Goal: Transaction & Acquisition: Purchase product/service

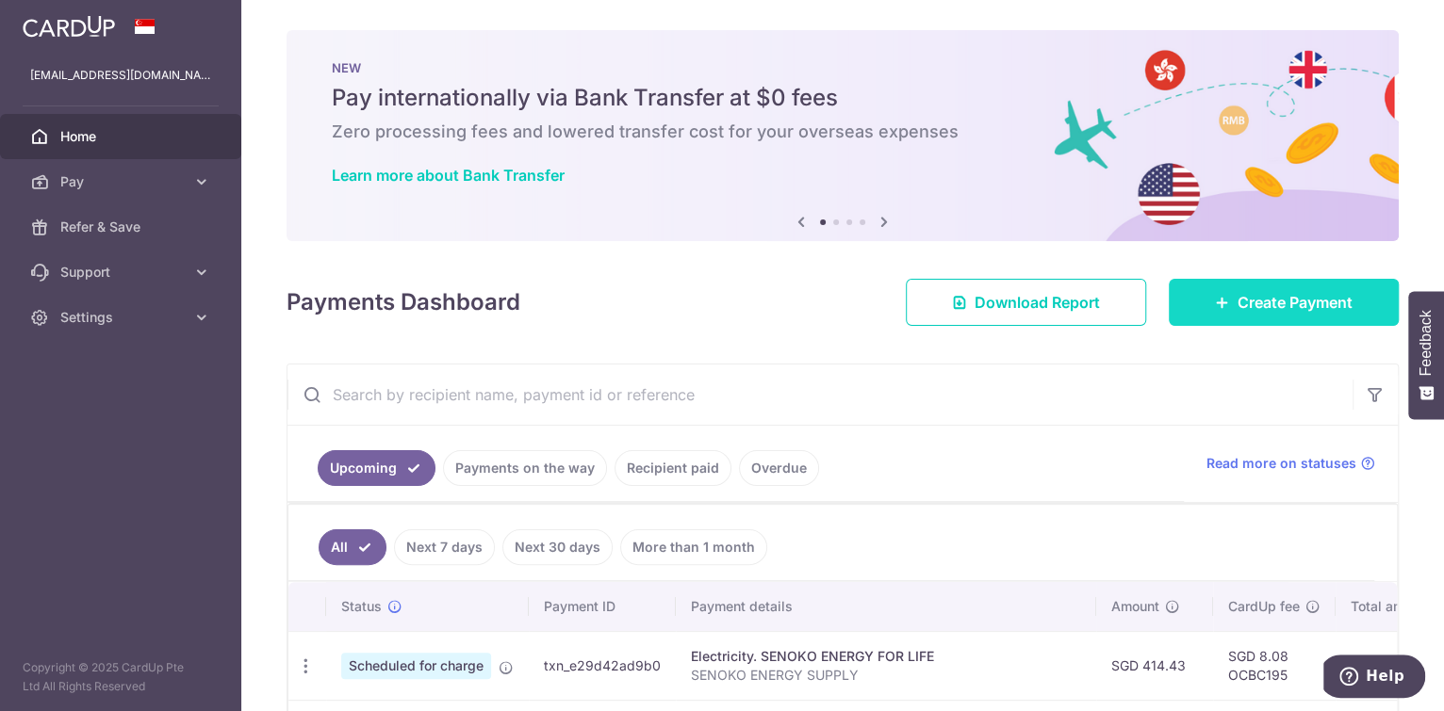
click at [1259, 292] on span "Create Payment" at bounding box center [1294, 302] width 115 height 23
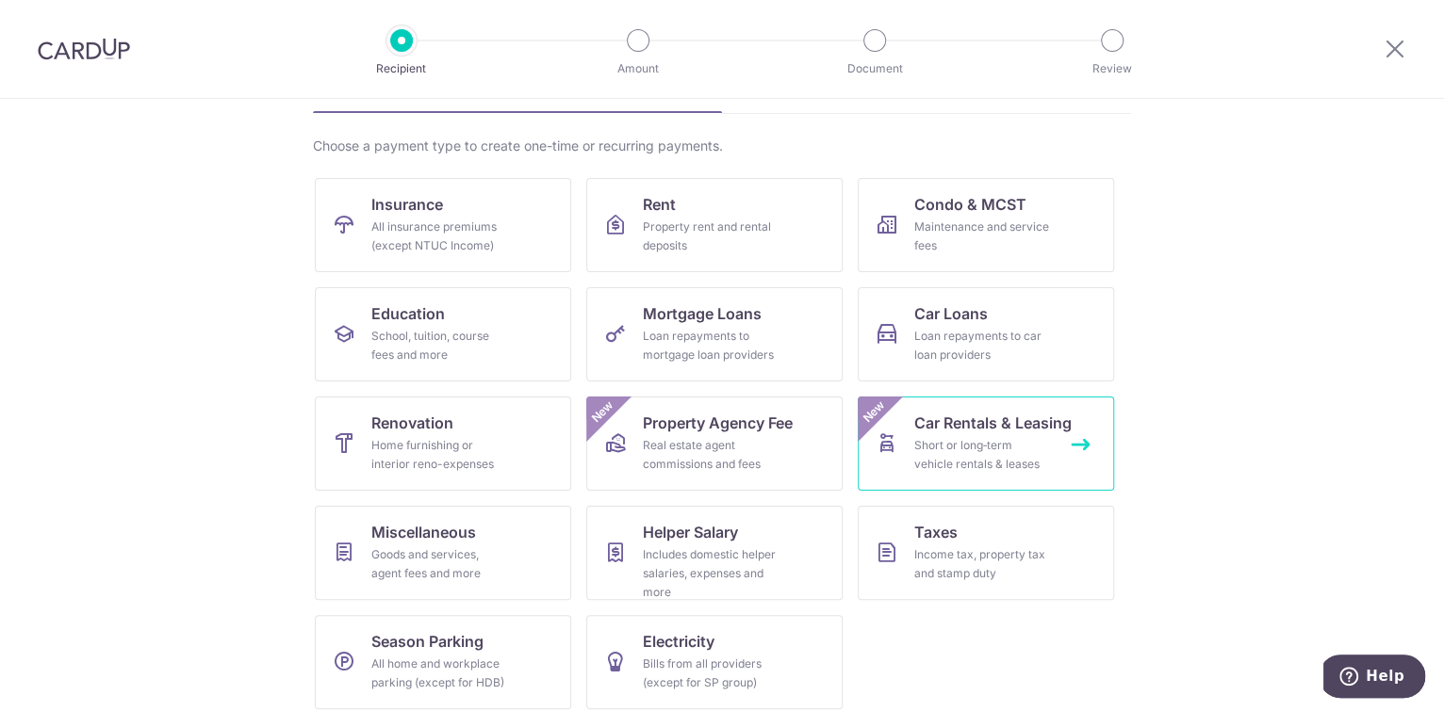
scroll to position [132, 0]
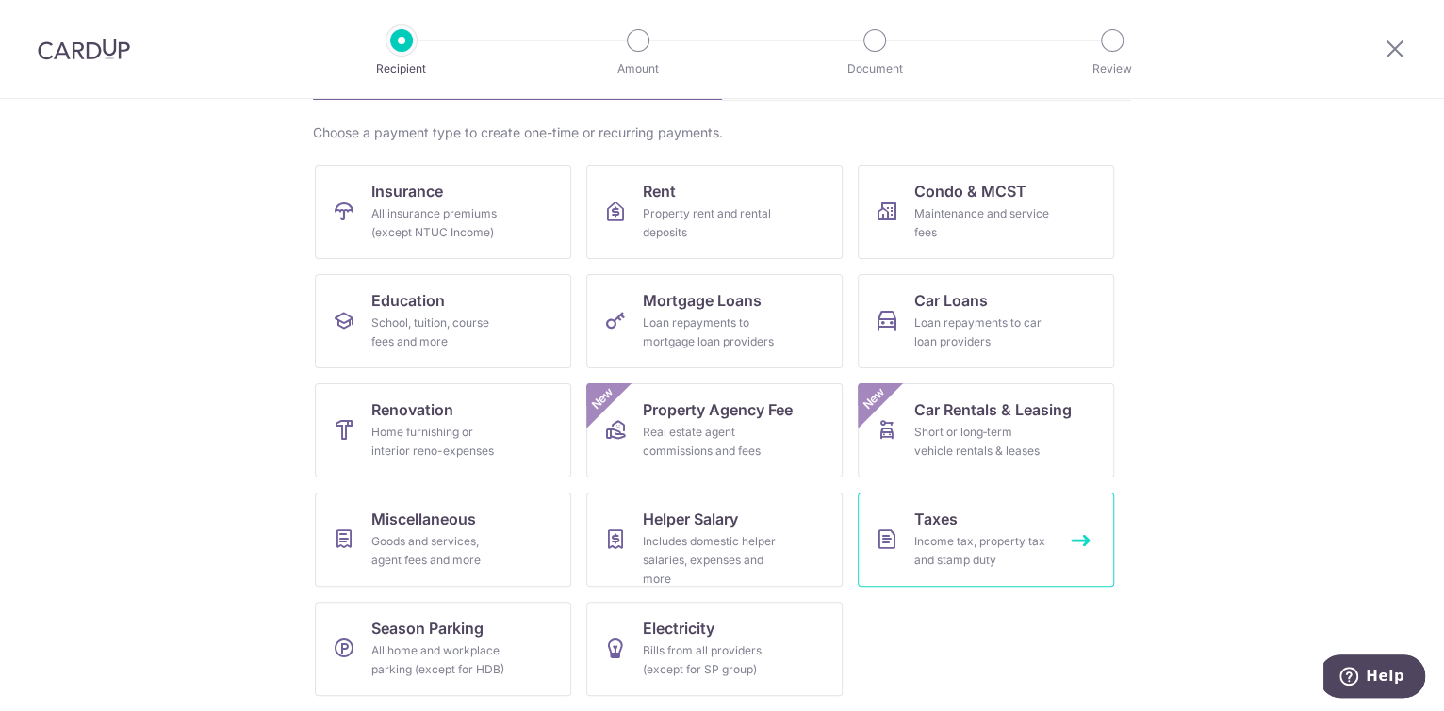
click at [967, 547] on div "Income tax, property tax and stamp duty" at bounding box center [982, 551] width 136 height 38
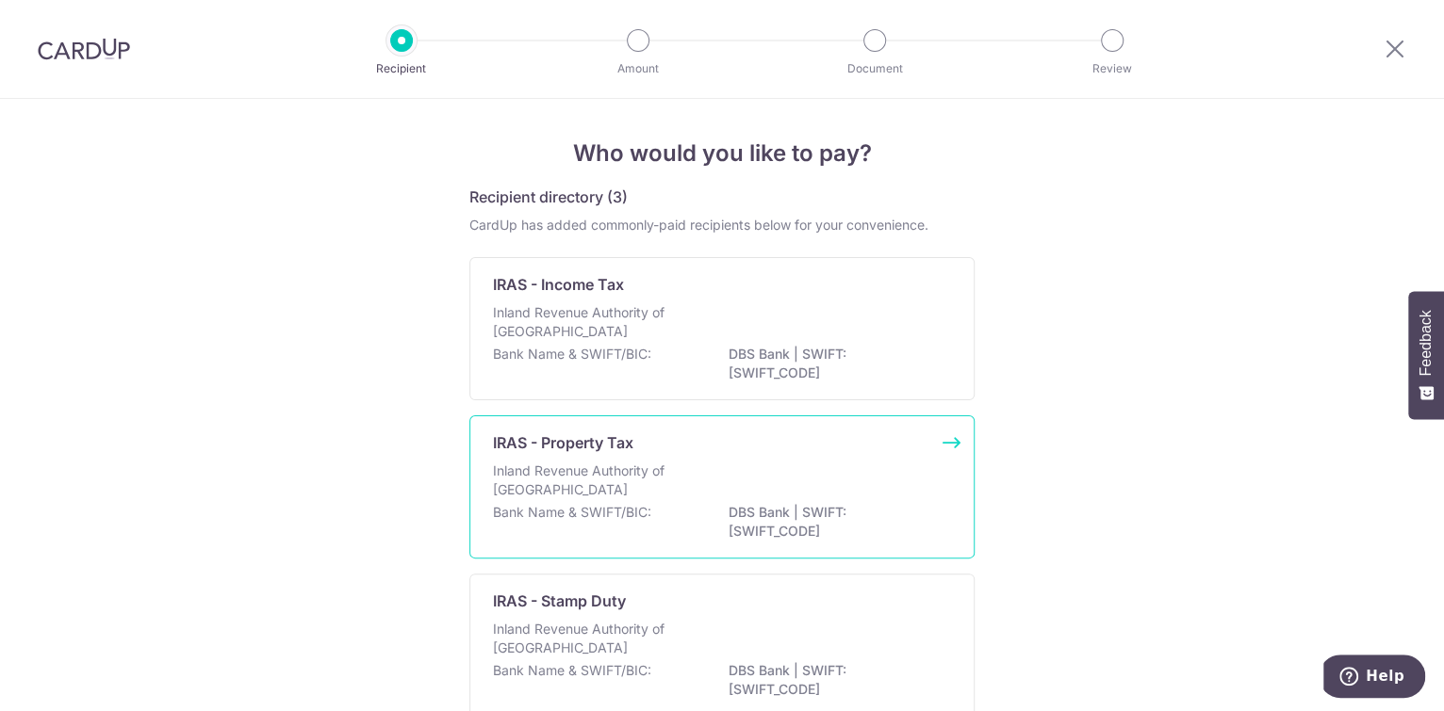
click at [662, 473] on p "Inland Revenue Authority of [GEOGRAPHIC_DATA]" at bounding box center [593, 481] width 200 height 38
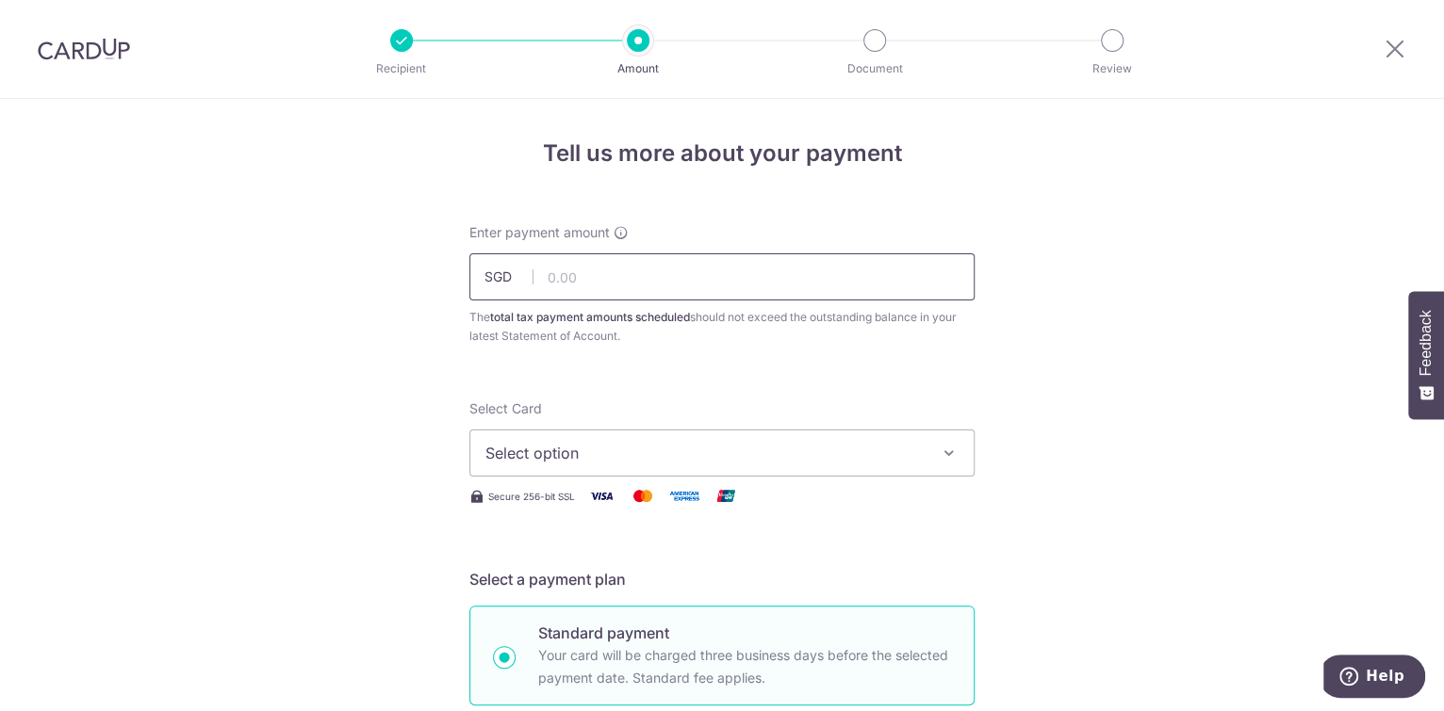
click at [575, 286] on input "text" at bounding box center [721, 276] width 505 height 47
type input "92.93"
click at [732, 474] on button "Select option" at bounding box center [721, 453] width 505 height 47
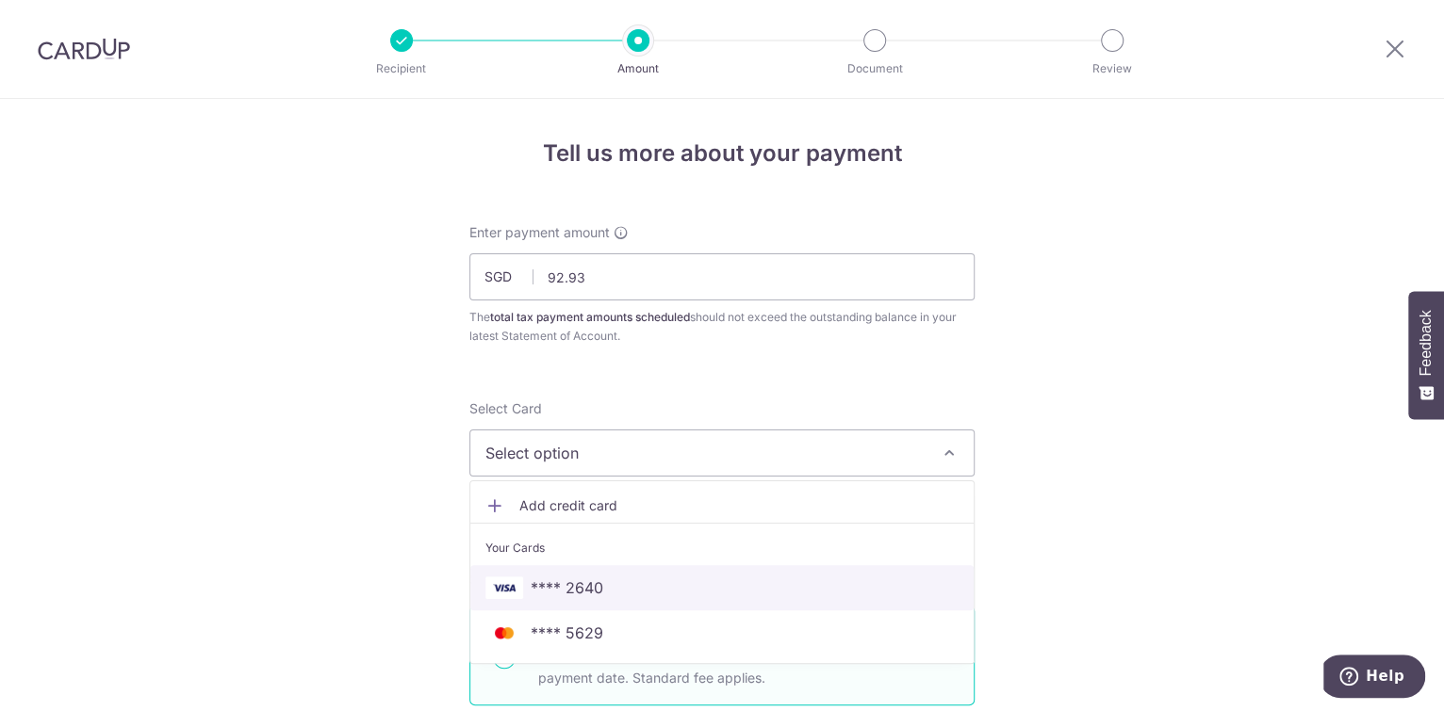
click at [592, 596] on span "**** 2640" at bounding box center [567, 588] width 73 height 23
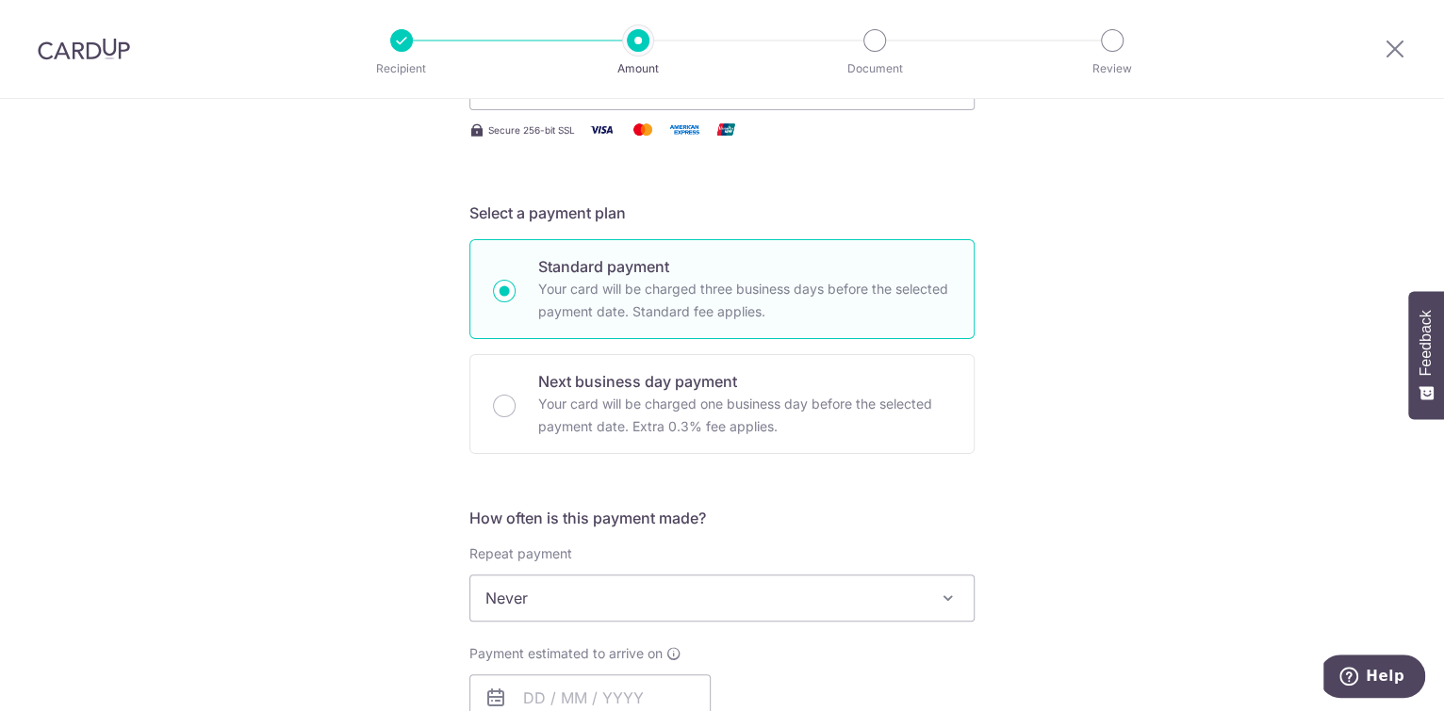
scroll to position [470, 0]
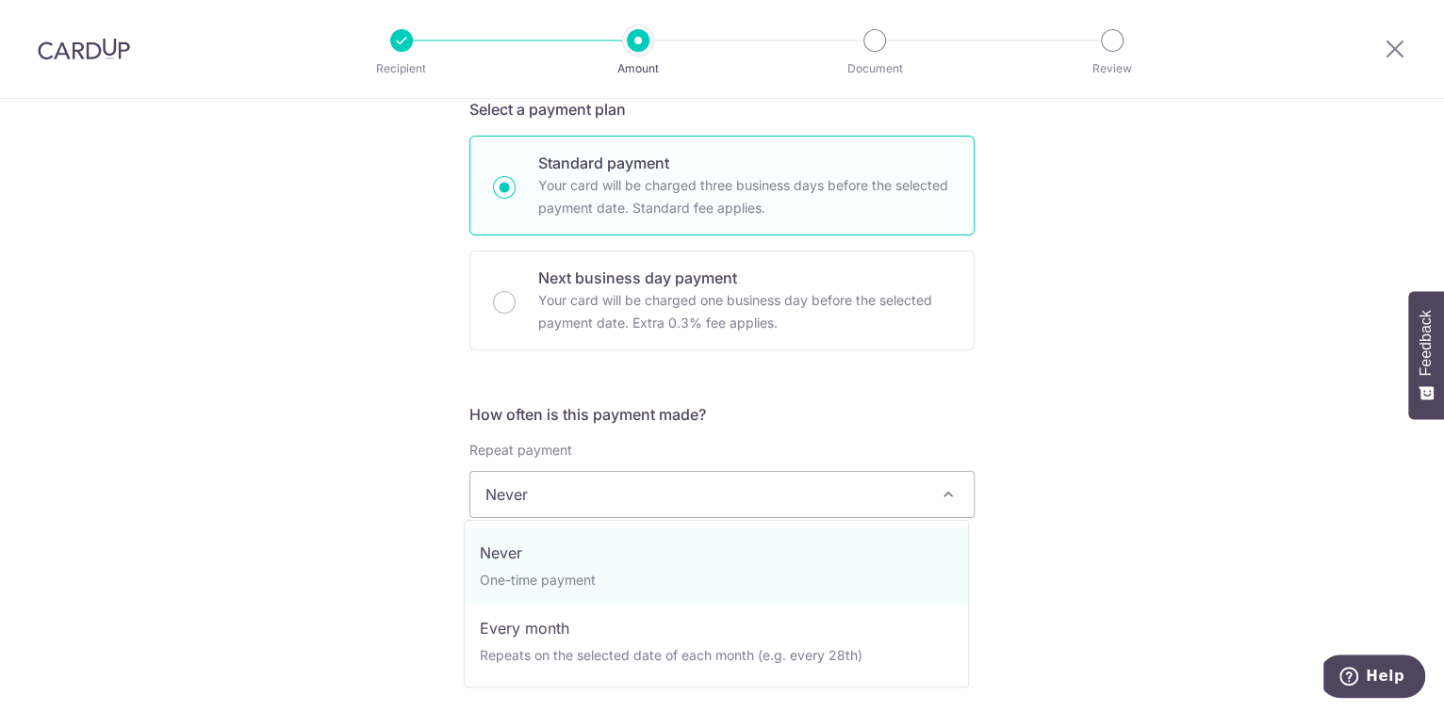
click at [958, 501] on span "Never" at bounding box center [721, 494] width 503 height 45
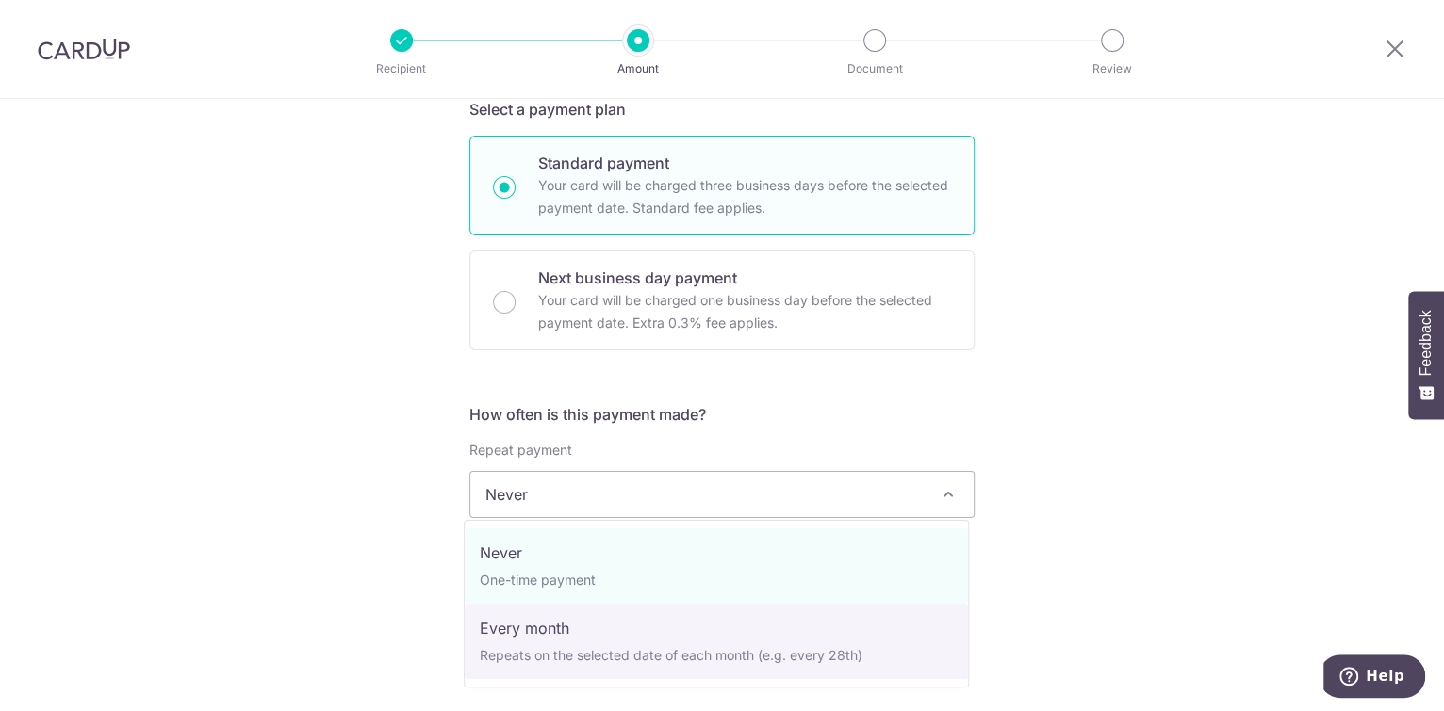
select select "3"
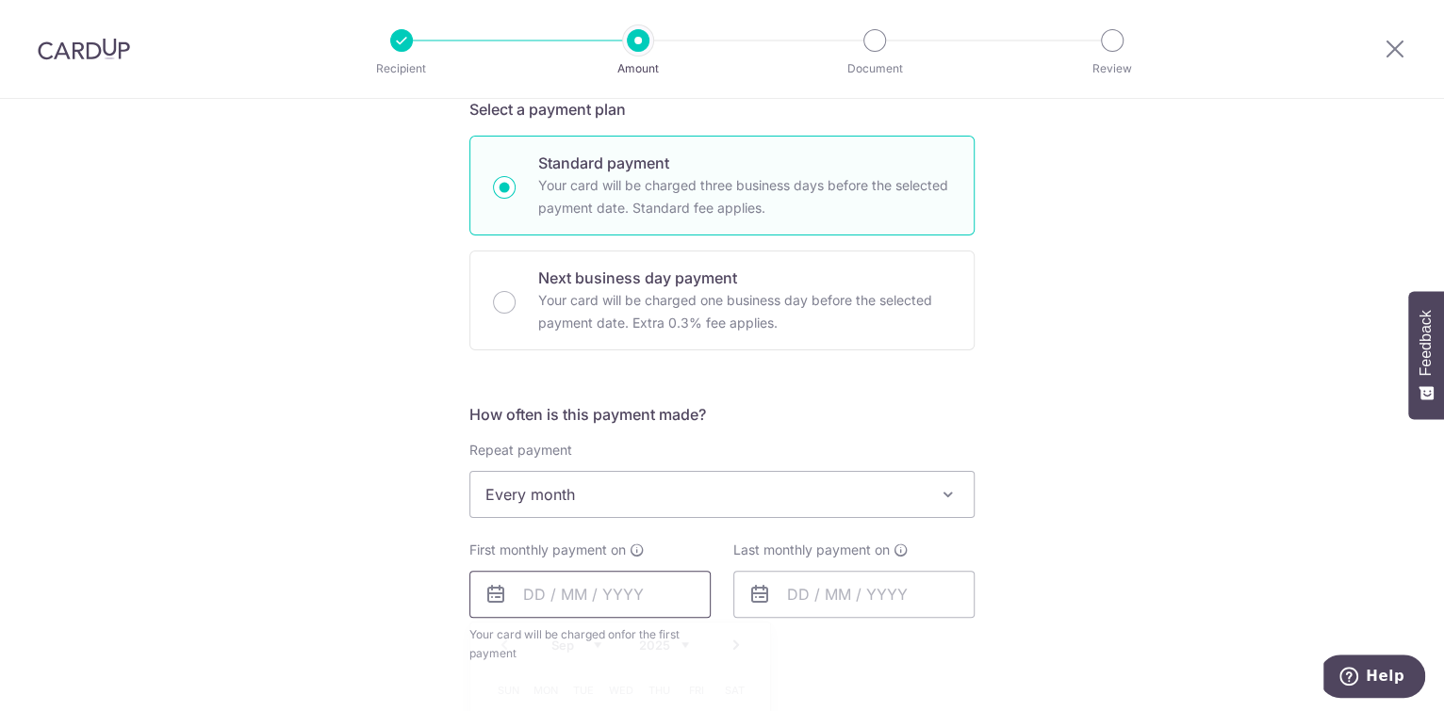
click at [564, 598] on input "text" at bounding box center [589, 594] width 241 height 47
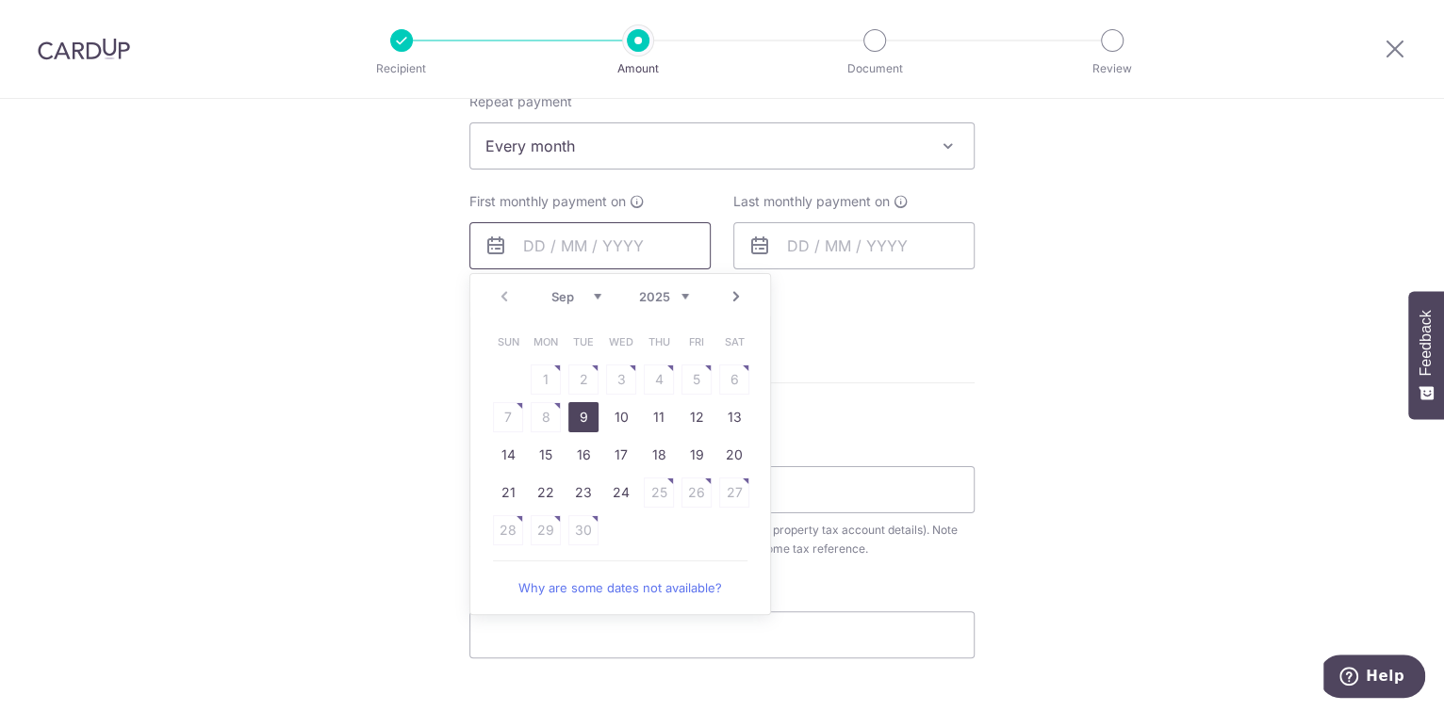
scroll to position [824, 0]
click at [725, 298] on link "Next" at bounding box center [736, 292] width 23 height 23
click at [505, 294] on link "Prev" at bounding box center [504, 292] width 23 height 23
click at [618, 491] on link "24" at bounding box center [621, 488] width 30 height 30
type input "24/09/2025"
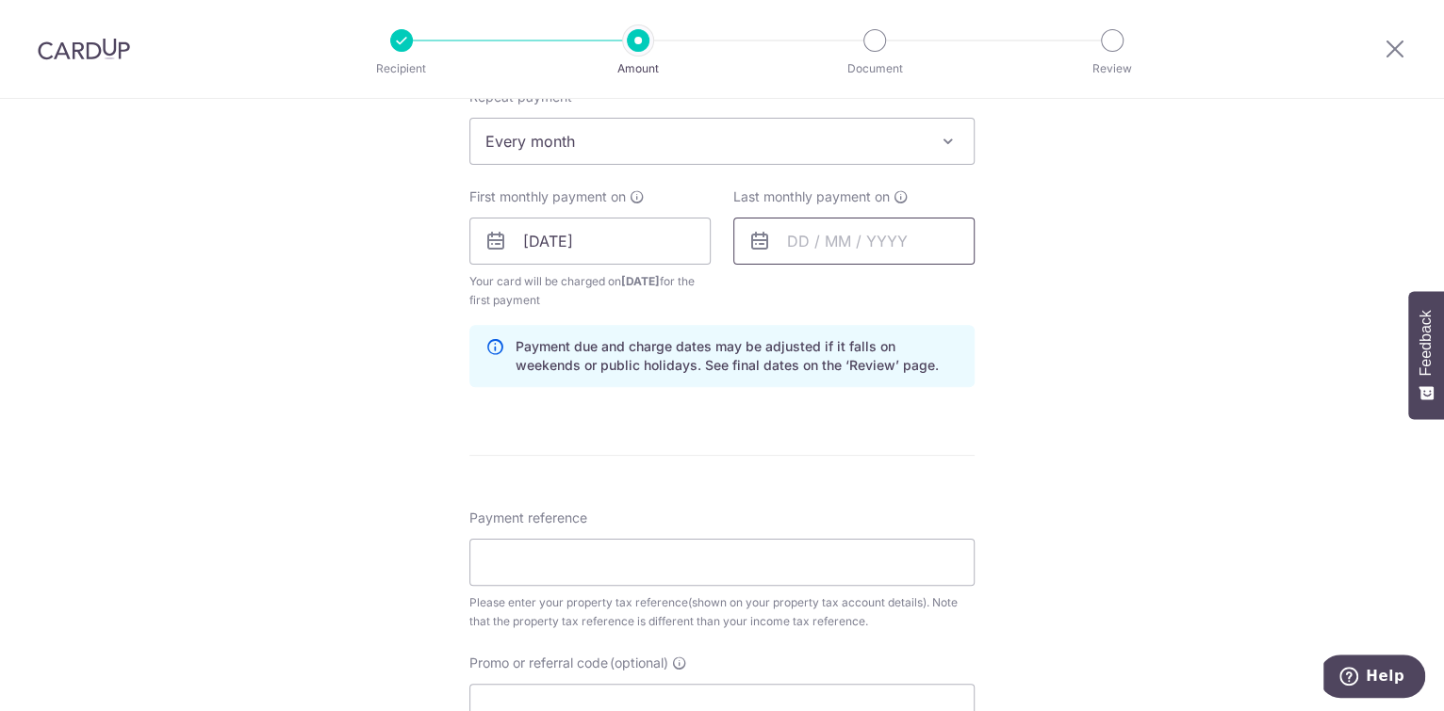
click at [808, 240] on input "text" at bounding box center [853, 241] width 241 height 47
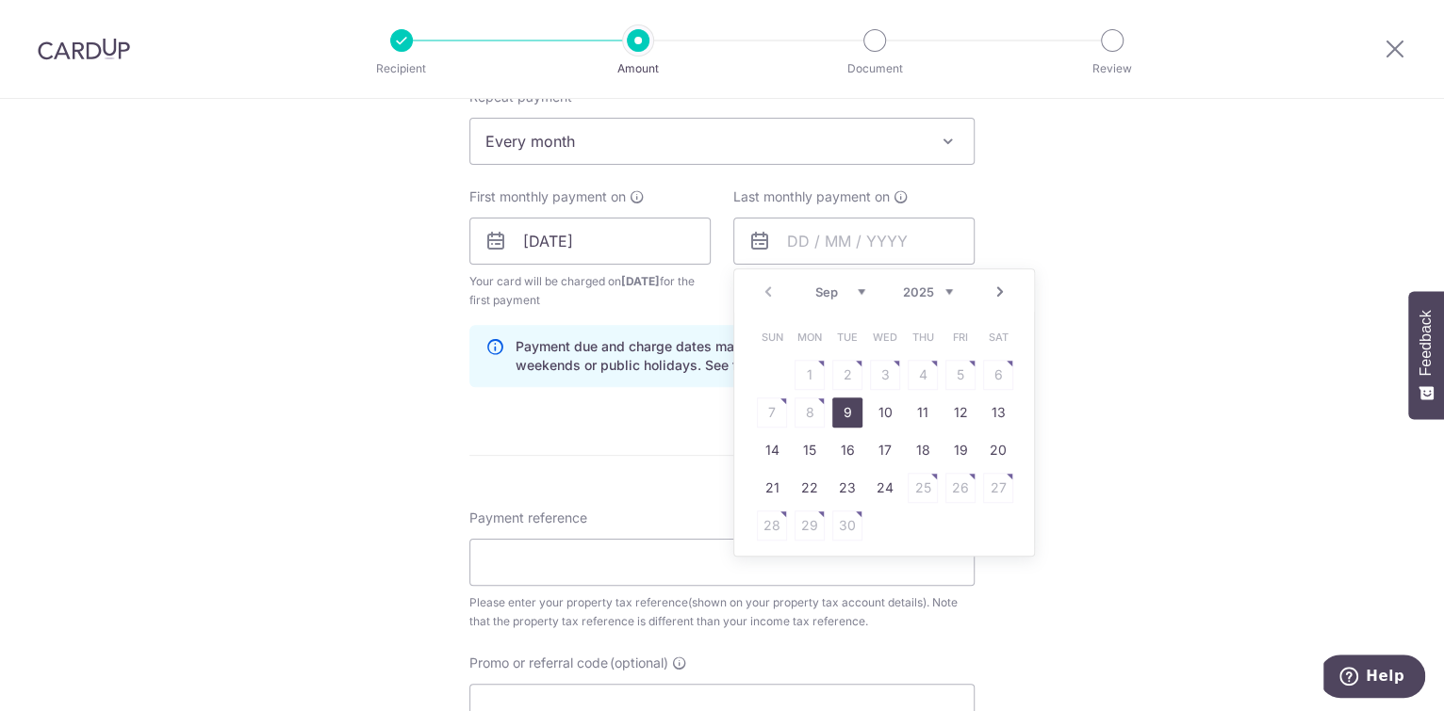
click at [1002, 295] on link "Next" at bounding box center [999, 292] width 23 height 23
click at [1001, 292] on link "Next" at bounding box center [999, 292] width 23 height 23
click at [763, 290] on link "Prev" at bounding box center [768, 292] width 23 height 23
click at [798, 528] on link "24" at bounding box center [809, 526] width 30 height 30
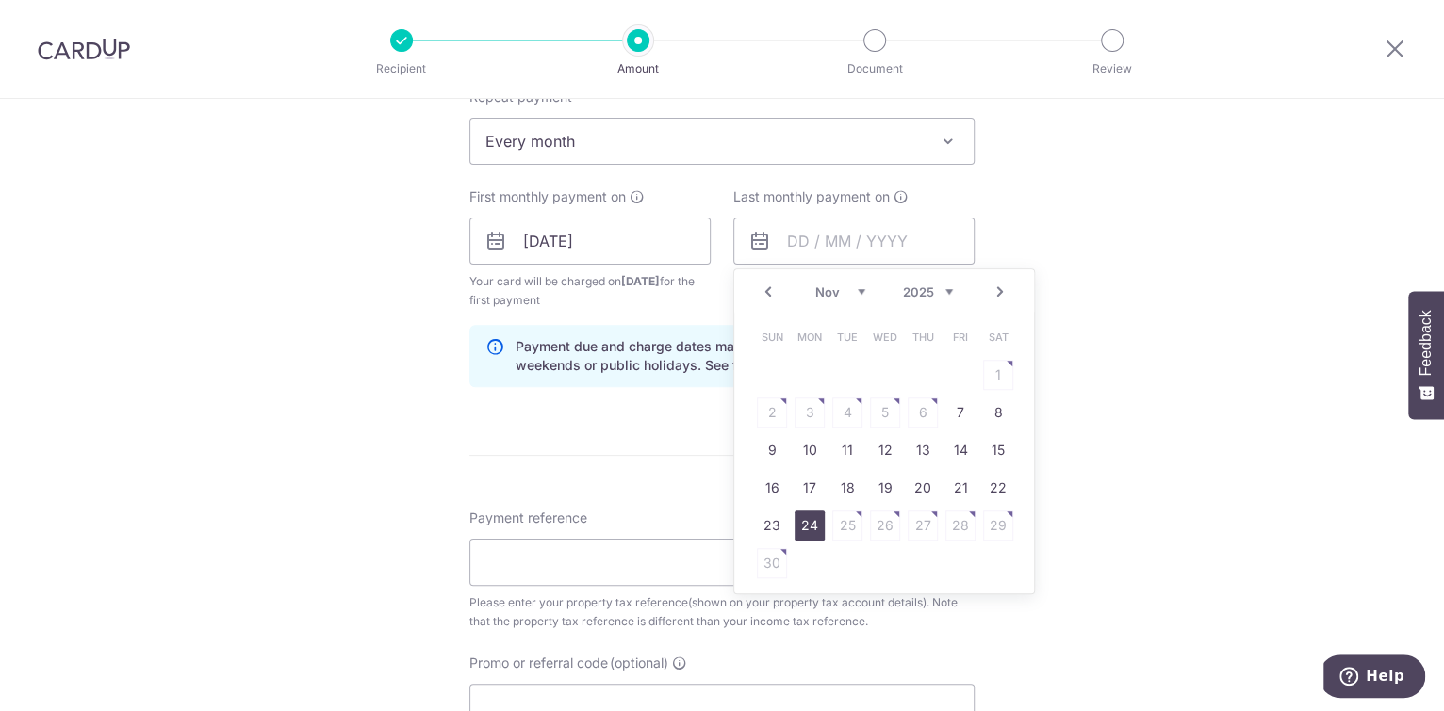
type input "24/11/2025"
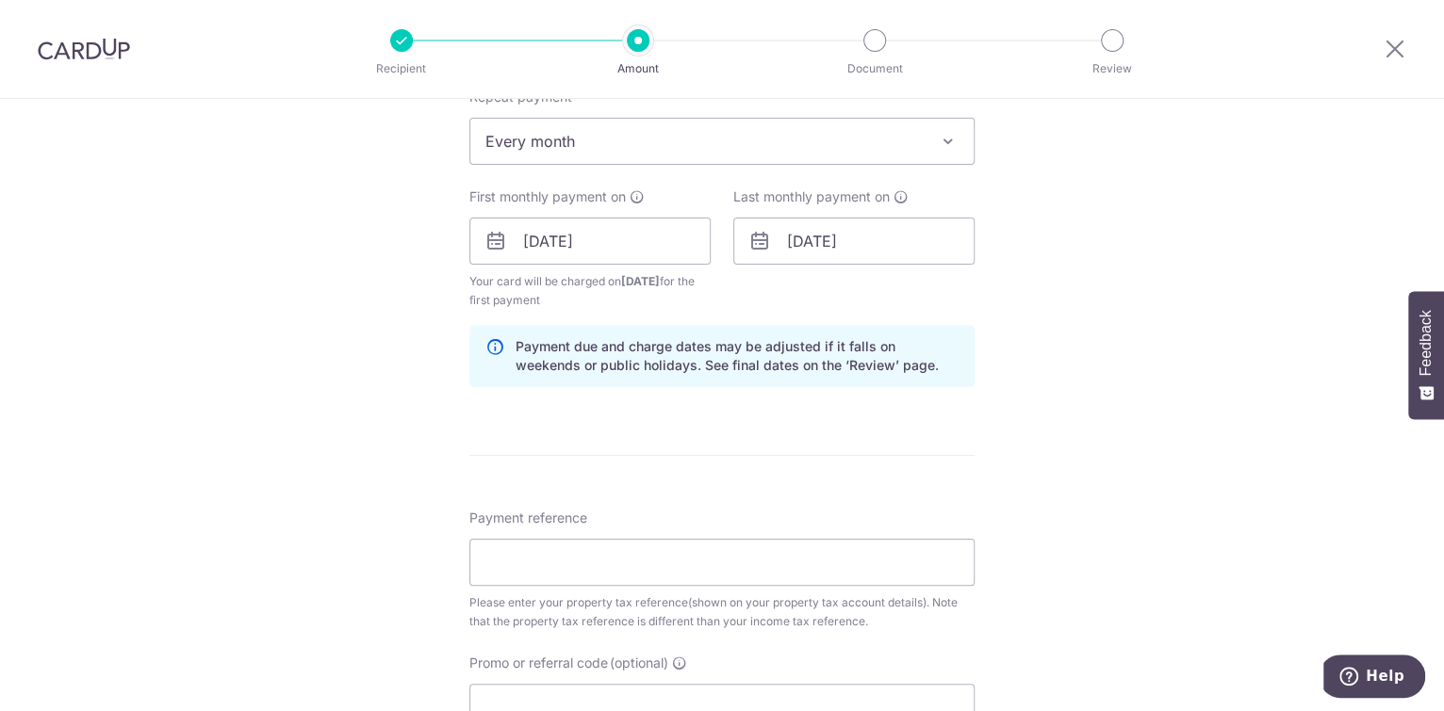
scroll to position [941, 0]
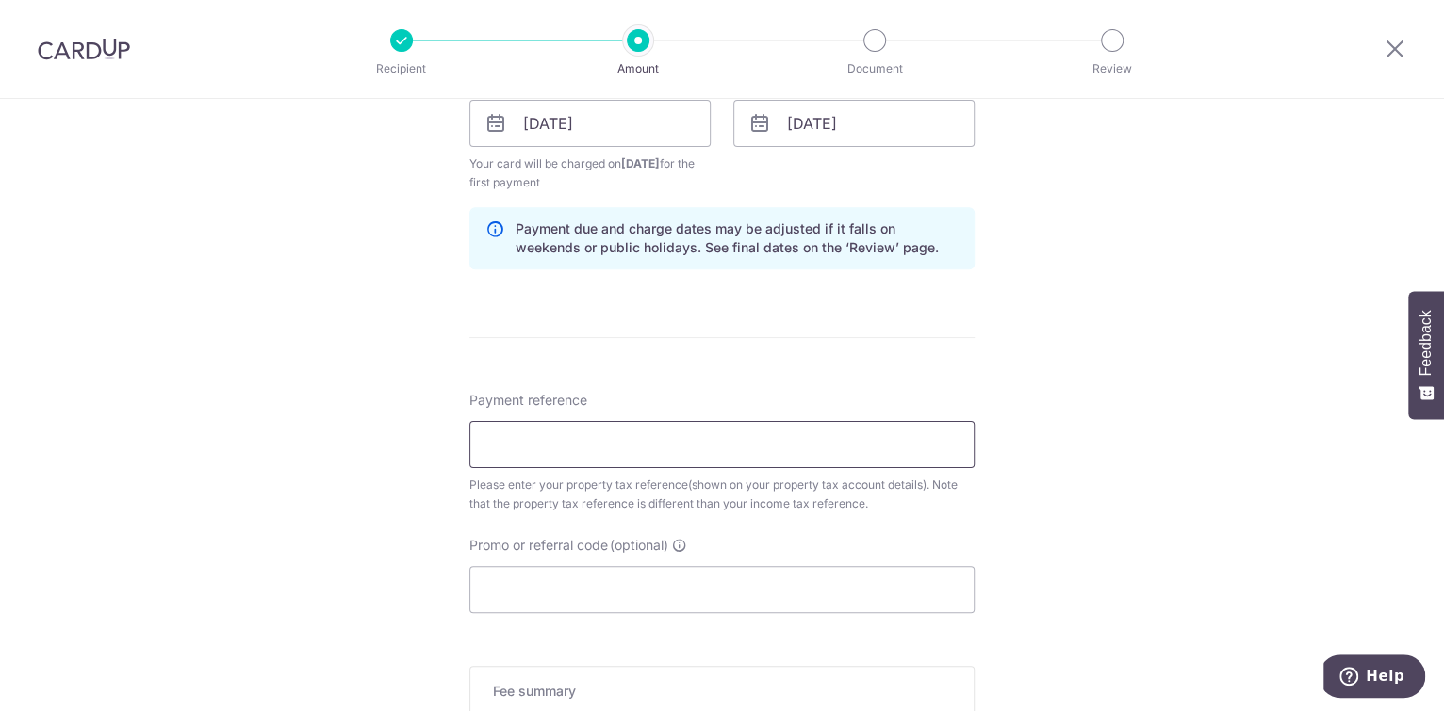
click at [785, 452] on input "Payment reference" at bounding box center [721, 444] width 505 height 47
drag, startPoint x: 499, startPoint y: 446, endPoint x: 656, endPoint y: 423, distance: 158.0
click at [507, 448] on input "Pptytax2" at bounding box center [721, 444] width 505 height 47
type input "Ptytax25"
click at [621, 576] on input "Promo or referral code (optional)" at bounding box center [721, 589] width 505 height 47
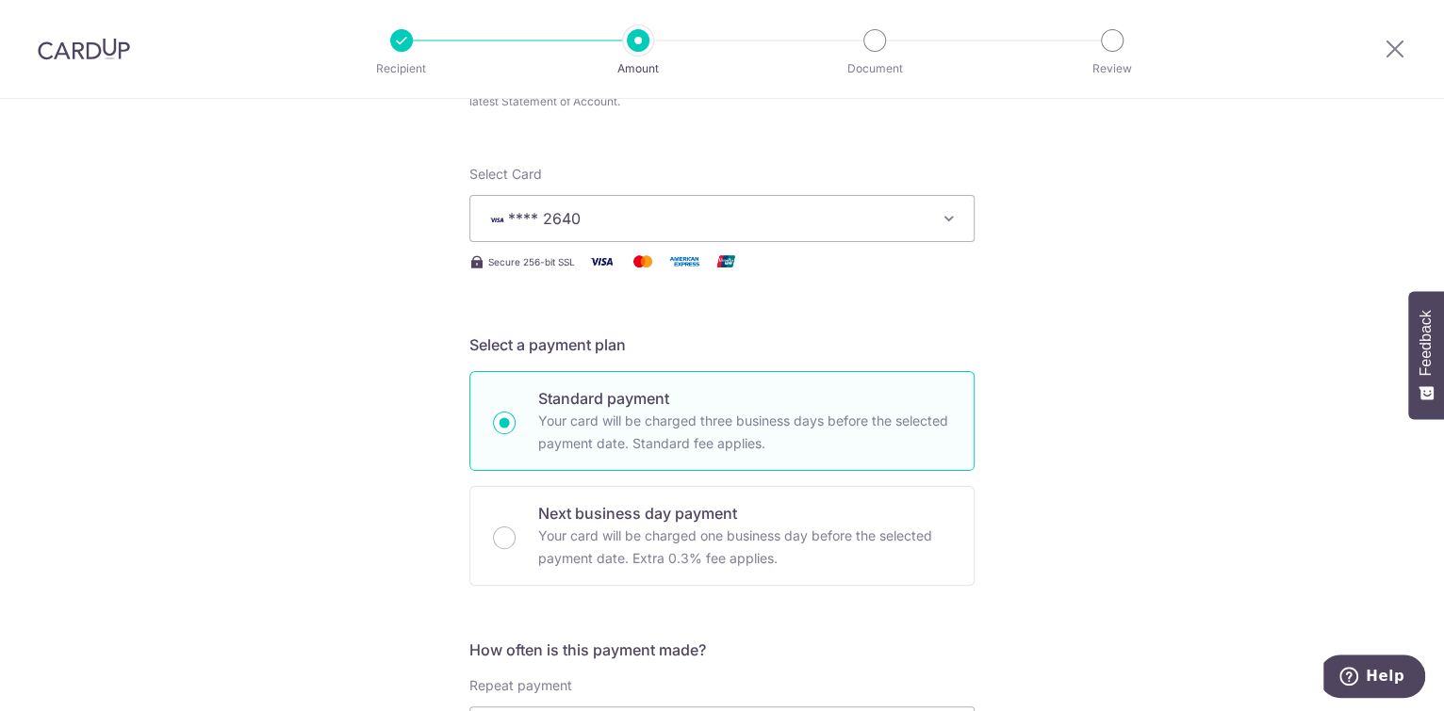
scroll to position [117, 0]
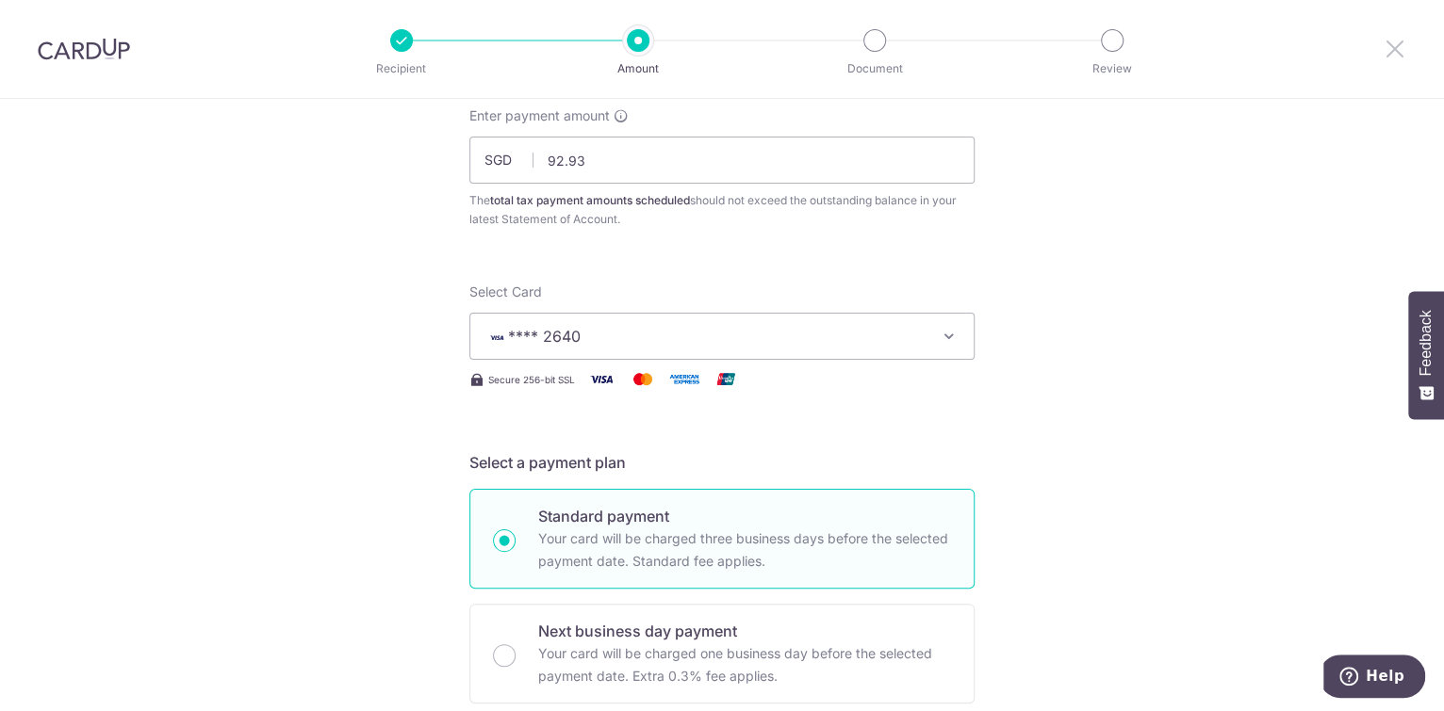
click at [1393, 45] on icon at bounding box center [1394, 49] width 23 height 24
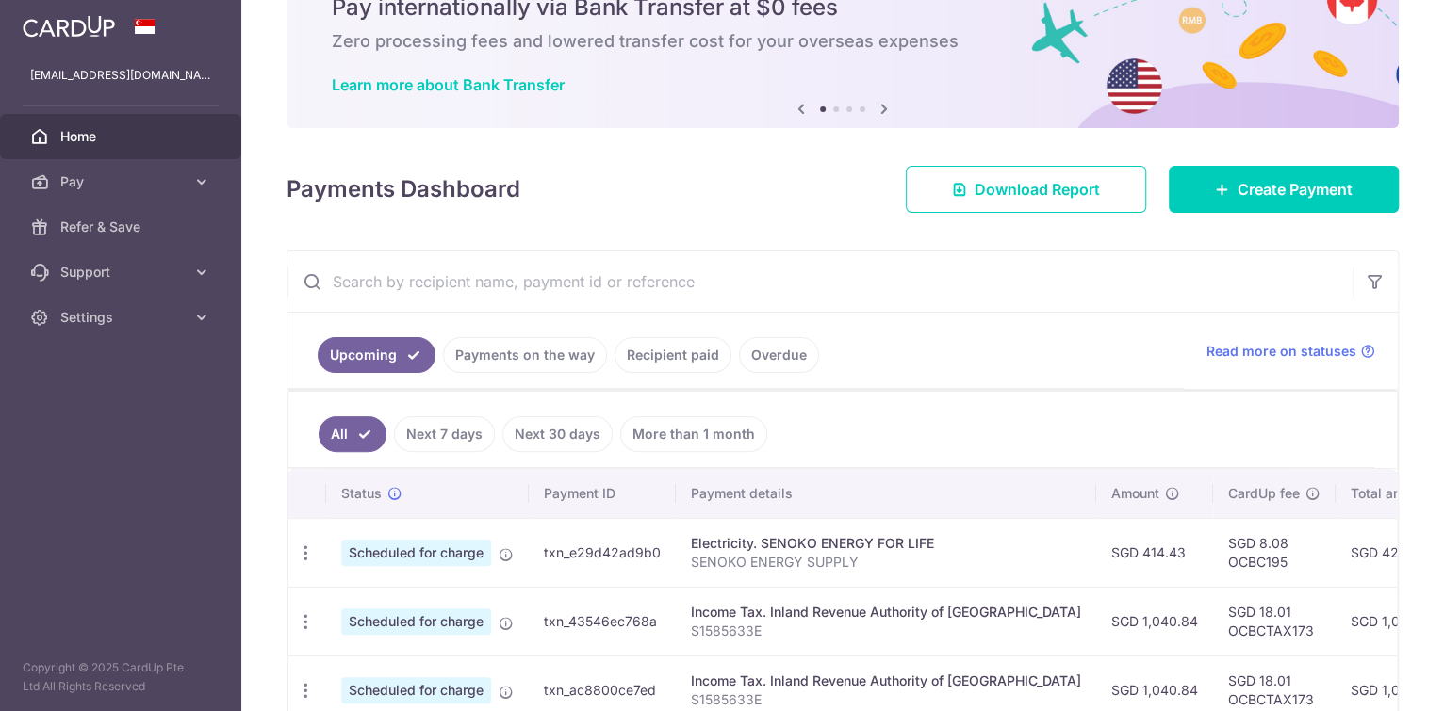
scroll to position [93, 0]
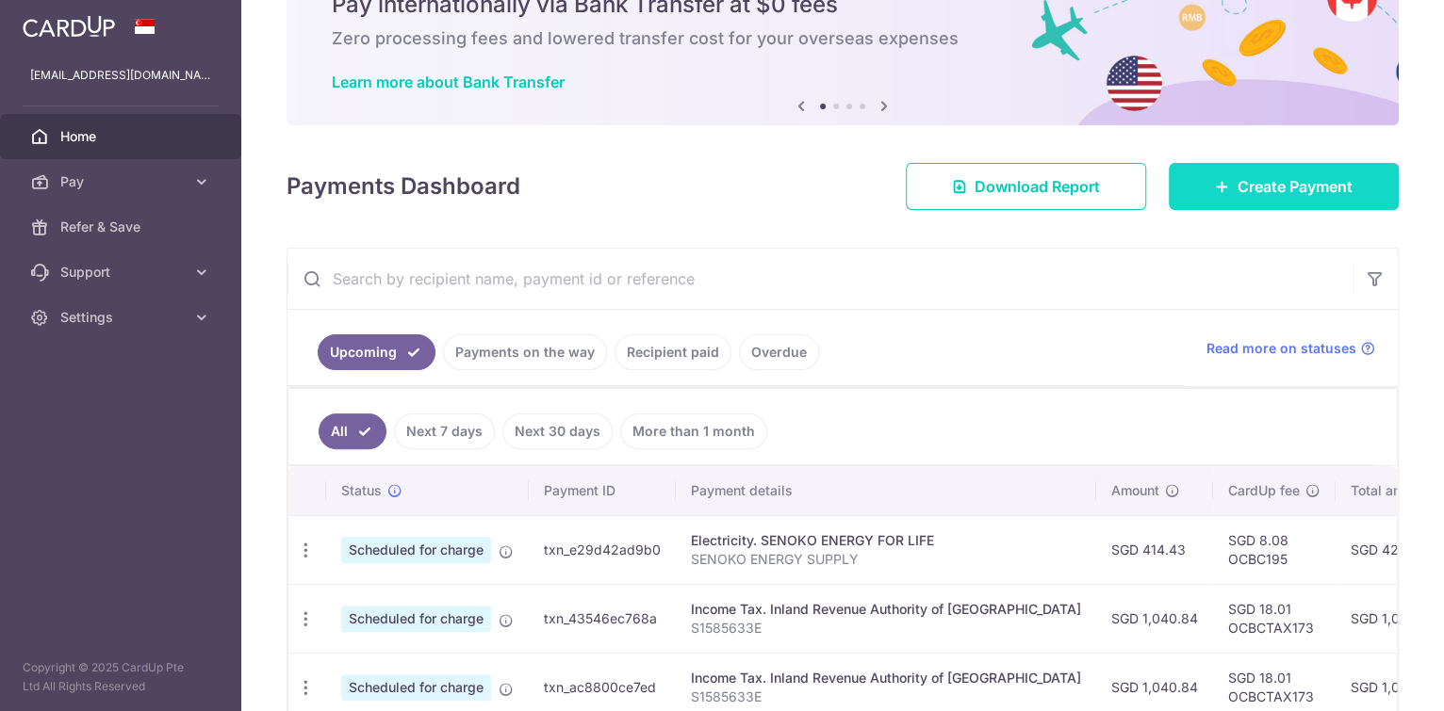
click at [1306, 193] on span "Create Payment" at bounding box center [1294, 186] width 115 height 23
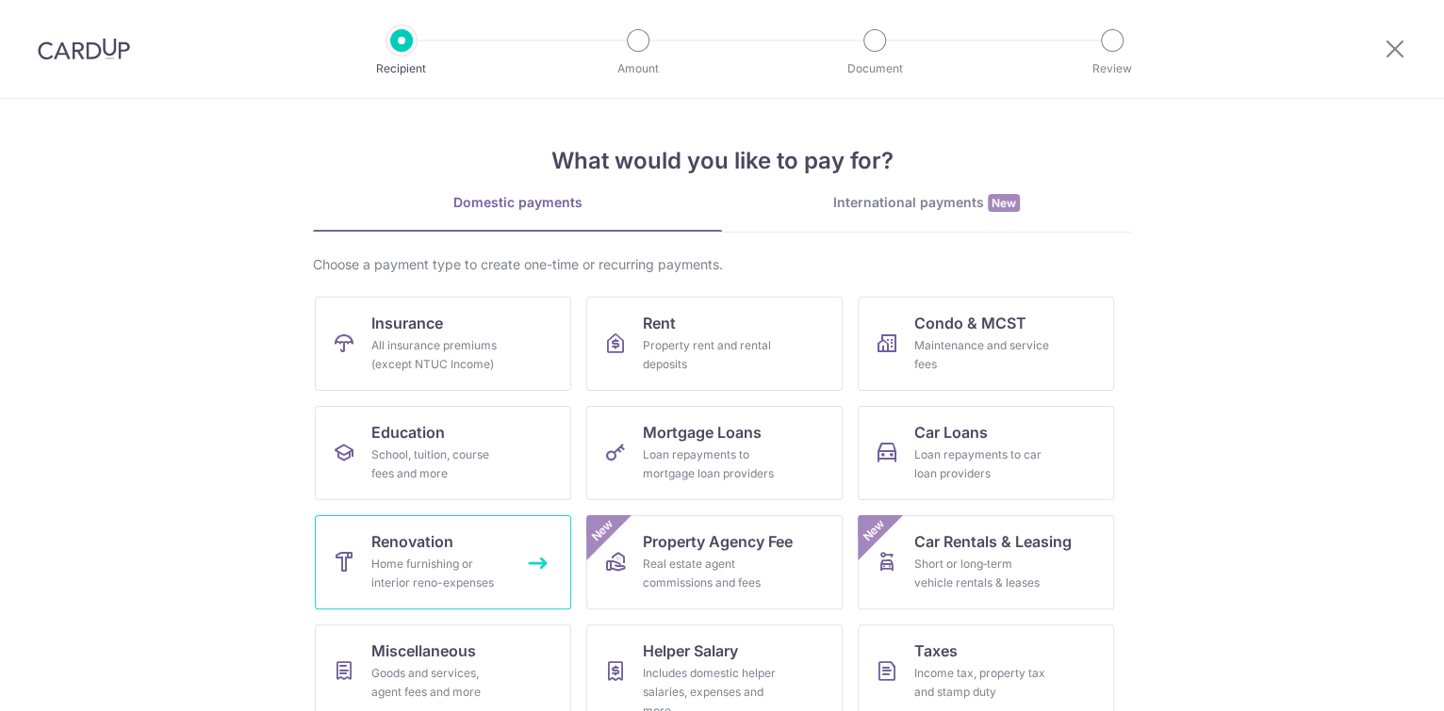
scroll to position [132, 0]
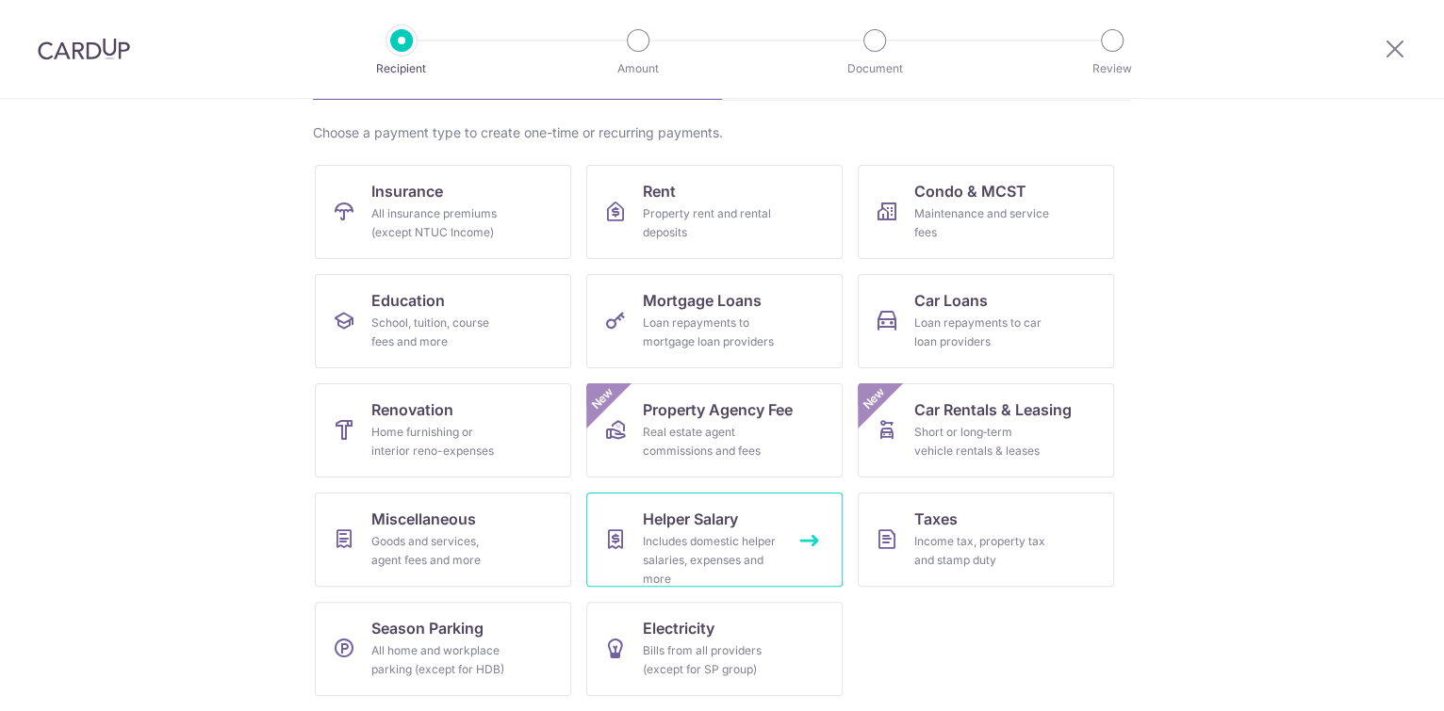
click at [708, 525] on span "Helper Salary" at bounding box center [690, 519] width 95 height 23
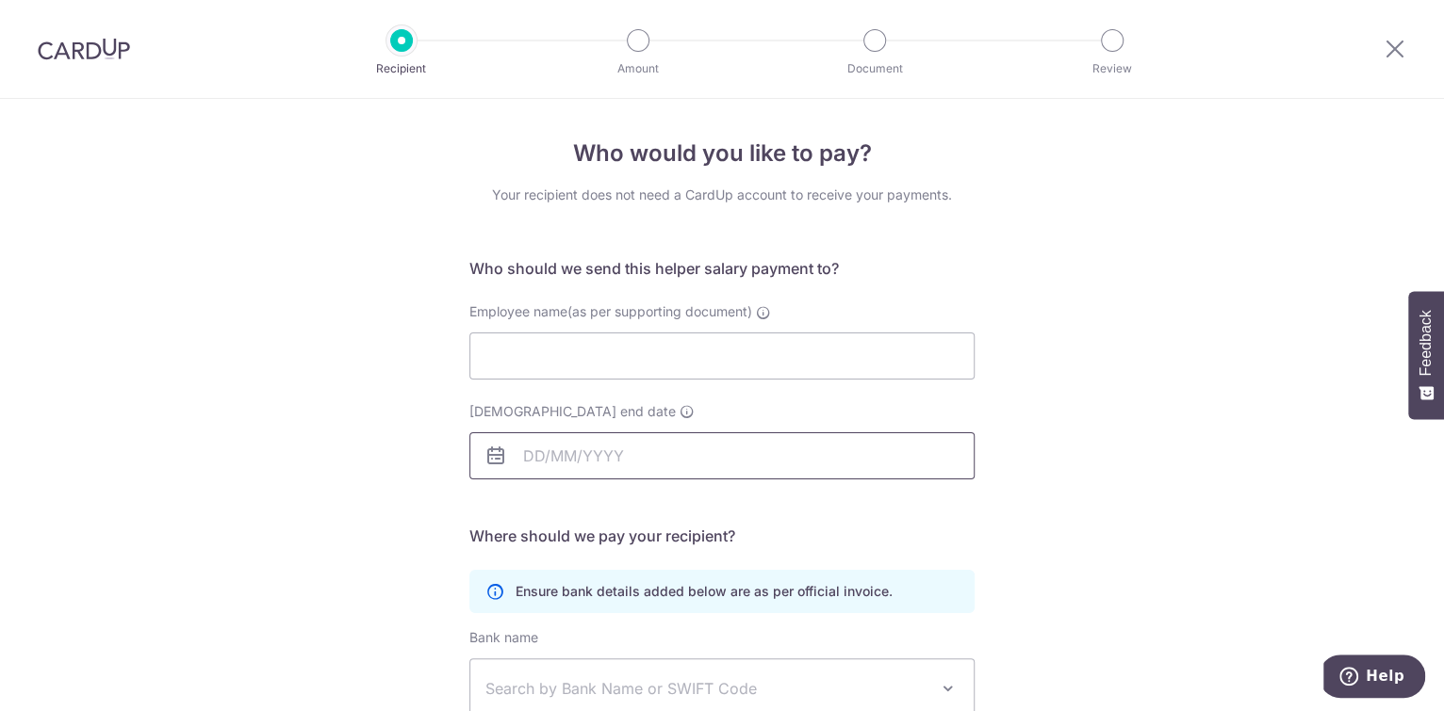
scroll to position [117, 0]
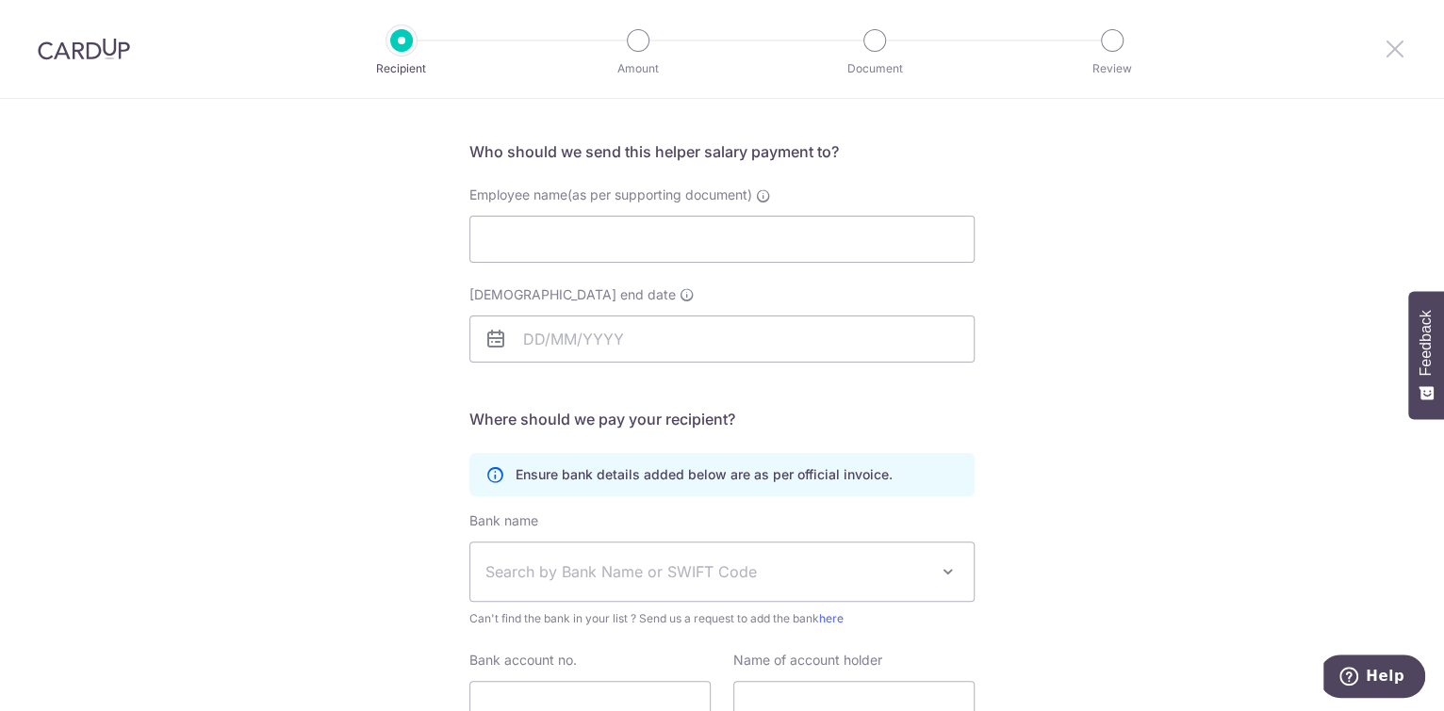
click at [1396, 48] on icon at bounding box center [1394, 49] width 23 height 24
